Goal: Check status: Check status

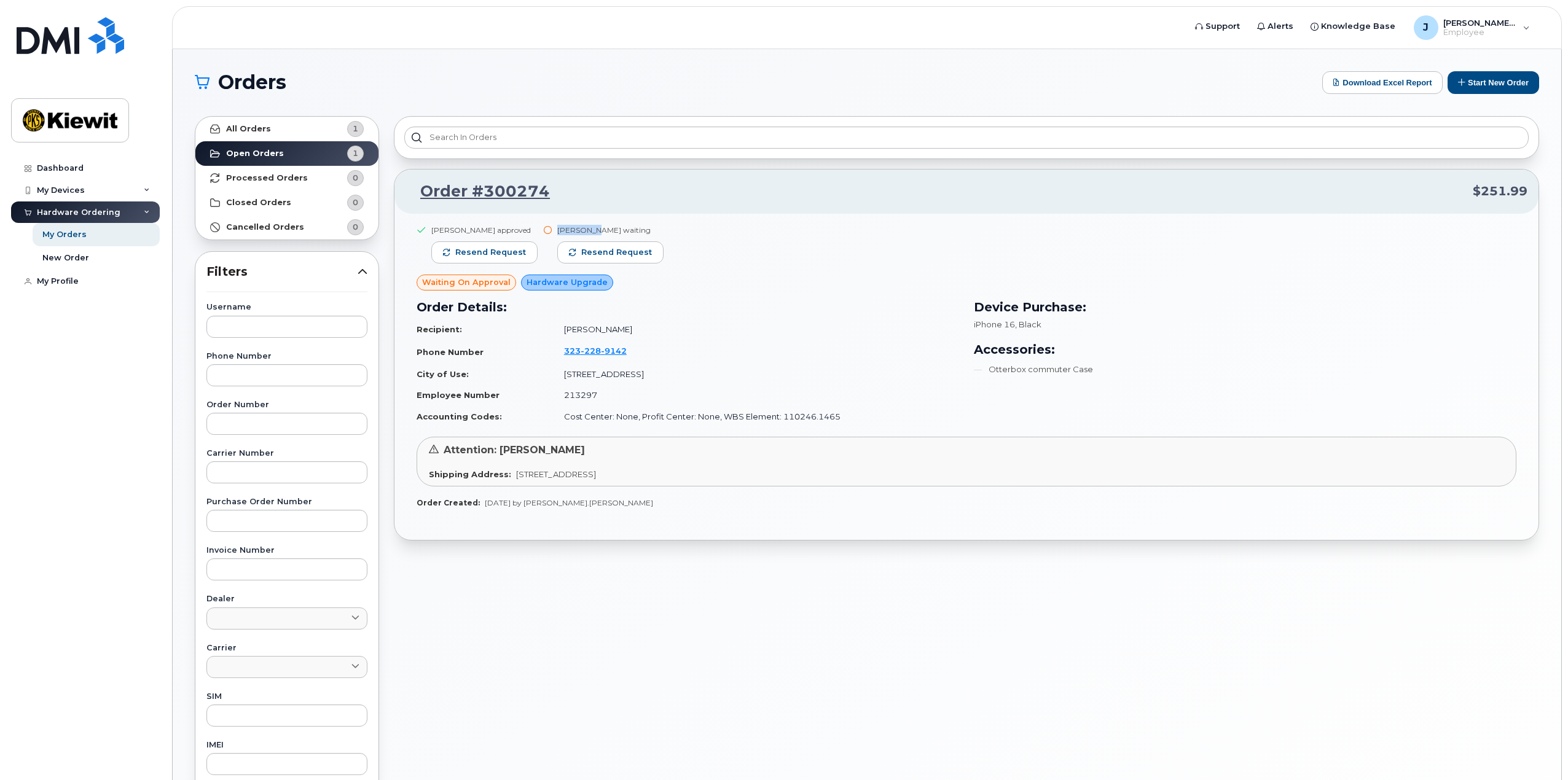
drag, startPoint x: 590, startPoint y: 229, endPoint x: 553, endPoint y: 227, distance: 37.1
click at [557, 227] on div "John Hybl waiting" at bounding box center [610, 230] width 106 height 10
copy div "[PERSON_NAME]"
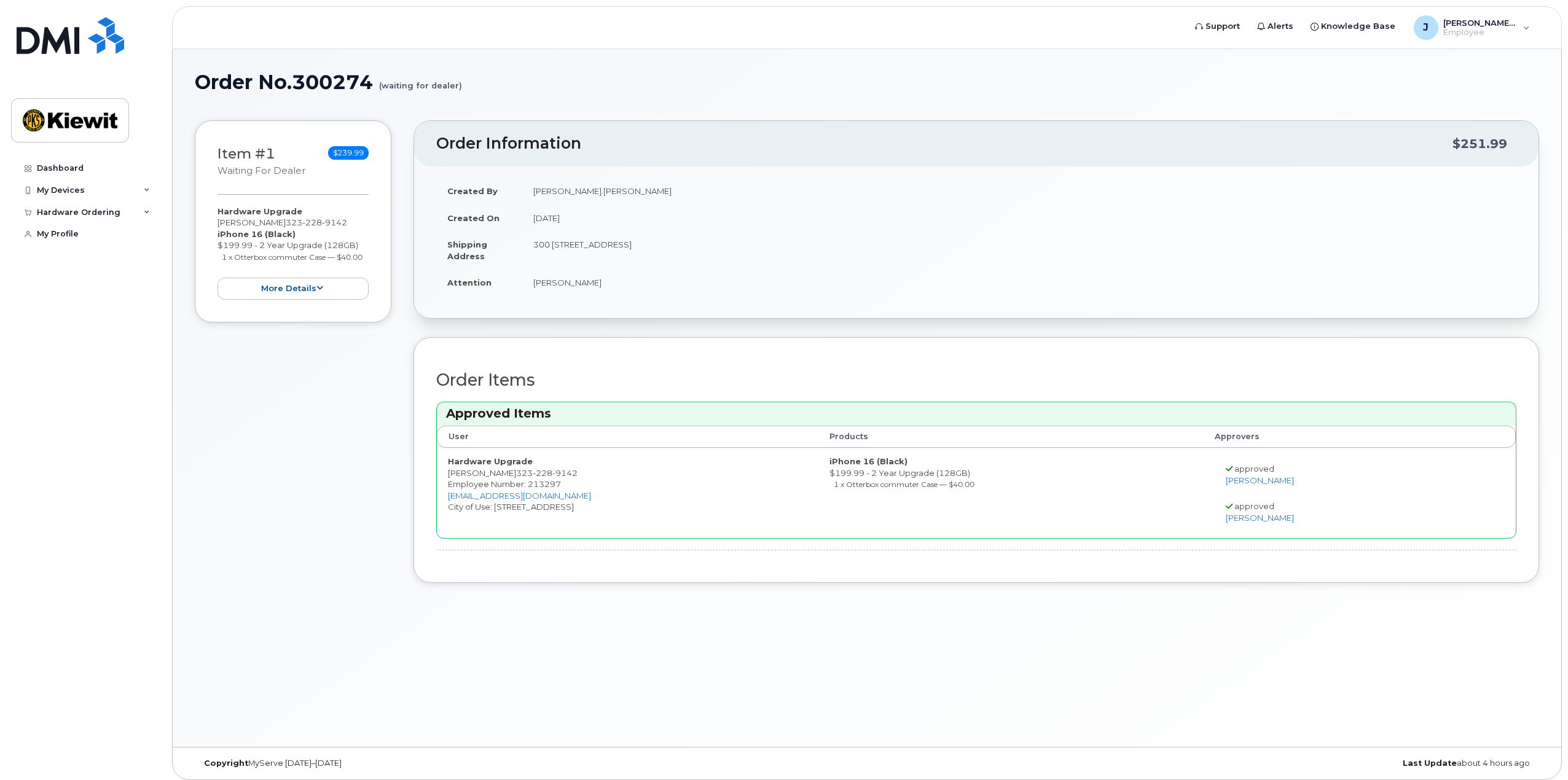
click at [323, 464] on div "Item #1 waiting for dealer $239.99 Hardware Upgrade [PERSON_NAME] [PHONE_NUMBER…" at bounding box center [293, 361] width 197 height 481
click at [318, 284] on icon at bounding box center [319, 288] width 7 height 8
click at [327, 296] on button "more details" at bounding box center [293, 289] width 151 height 23
